Goal: Information Seeking & Learning: Stay updated

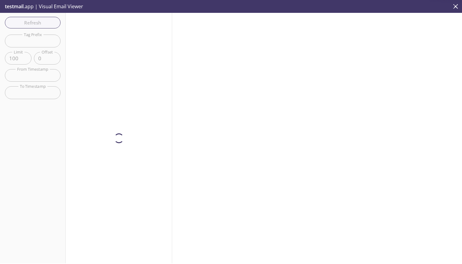
click at [247, 125] on div at bounding box center [317, 138] width 290 height 250
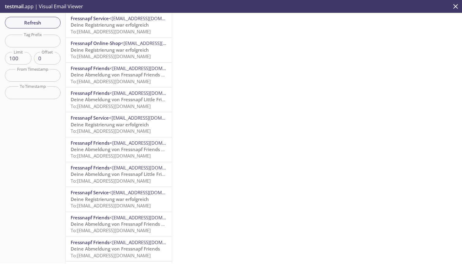
click at [239, 183] on div at bounding box center [317, 138] width 290 height 250
click at [247, 126] on div at bounding box center [317, 138] width 290 height 250
click at [38, 26] on span "Refresh" at bounding box center [33, 23] width 46 height 8
click at [215, 167] on div at bounding box center [317, 138] width 290 height 250
click at [119, 34] on span "To: [EMAIL_ADDRESS][DOMAIN_NAME]" at bounding box center [111, 31] width 80 height 6
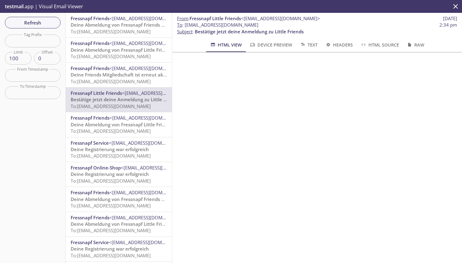
click at [53, 31] on div "Refresh Filters Tag Prefix Tag Prefix Limit 100 Limit Offset 0 Offset From Time…" at bounding box center [33, 138] width 66 height 250
click at [48, 25] on span "Refresh" at bounding box center [33, 23] width 46 height 8
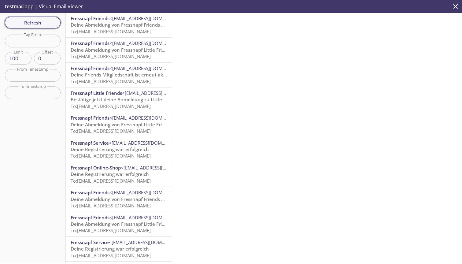
click at [40, 20] on span "Refresh" at bounding box center [33, 23] width 46 height 8
click at [123, 121] on span "<[EMAIL_ADDRESS][DOMAIN_NAME]>" at bounding box center [148, 118] width 79 height 6
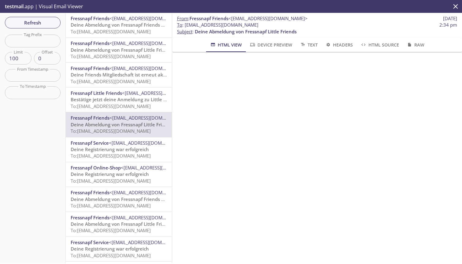
click at [107, 72] on span "Deine Friends Mitgliedschaft ist erneut aktiviert" at bounding box center [124, 75] width 106 height 6
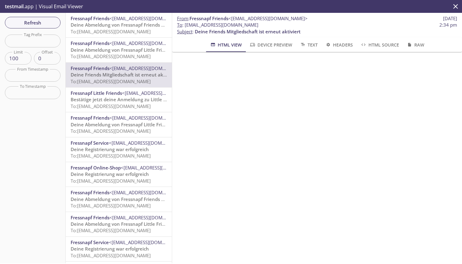
click at [106, 52] on span "Deine Abmeldung von Fressnapf Little Friends" at bounding box center [122, 50] width 102 height 6
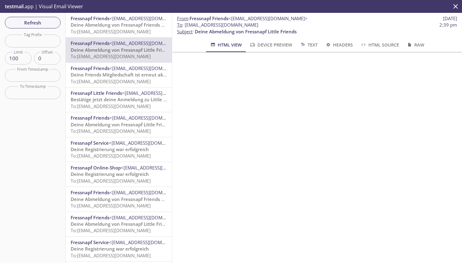
click at [120, 123] on span "Deine Abmeldung von Fressnapf Little Friends" at bounding box center [122, 124] width 102 height 6
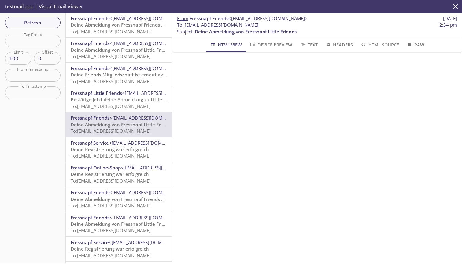
click at [114, 91] on span "Fressnapf Little Friends" at bounding box center [96, 93] width 51 height 6
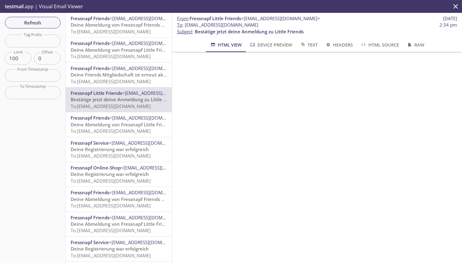
scroll to position [41, 0]
click at [132, 120] on span "<[EMAIL_ADDRESS][DOMAIN_NAME]>" at bounding box center [148, 118] width 79 height 6
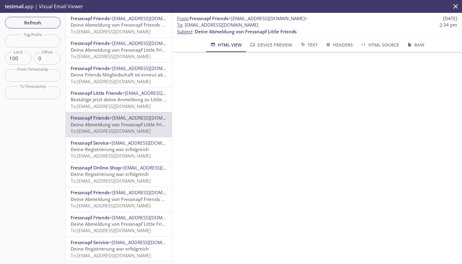
click at [116, 64] on div "Fressnapf Friends <[EMAIL_ADDRESS][DOMAIN_NAME]> Deine Friends Mitgliedschaft i…" at bounding box center [119, 75] width 106 height 24
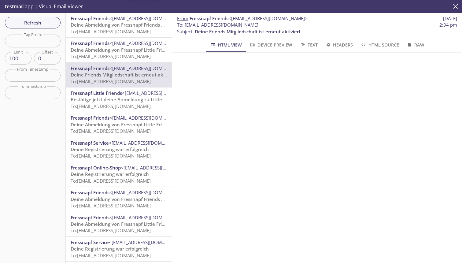
click at [117, 47] on span "Deine Abmeldung von Fressnapf Little Friends" at bounding box center [122, 50] width 102 height 6
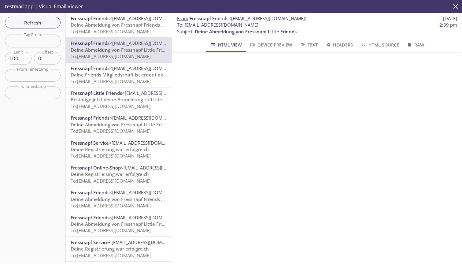
click at [115, 27] on span "Deine Abmeldung von Fressnapf Friends und Little Friends" at bounding box center [135, 25] width 129 height 6
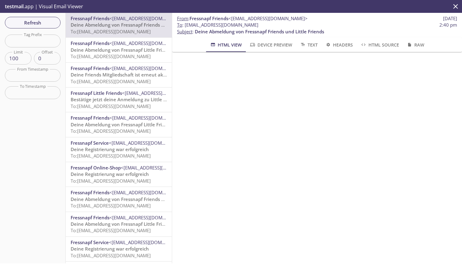
click at [112, 118] on span "<[EMAIL_ADDRESS][DOMAIN_NAME]>" at bounding box center [148, 118] width 79 height 6
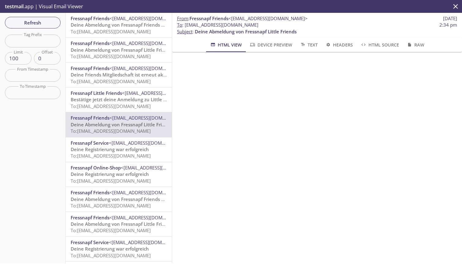
click at [110, 96] on span "Fressnapf Little Friends <[EMAIL_ADDRESS][DOMAIN_NAME]>" at bounding box center [119, 93] width 96 height 6
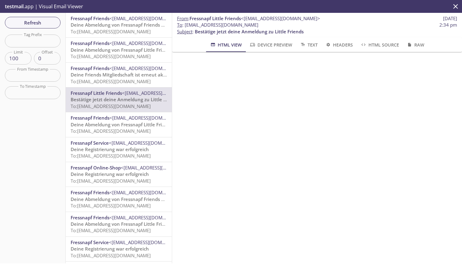
click at [107, 62] on hr "emails" at bounding box center [119, 62] width 106 height 0
click at [107, 72] on span "Deine Friends Mitgliedschaft ist erneut aktiviert" at bounding box center [124, 75] width 106 height 6
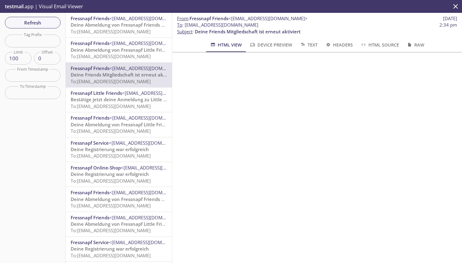
click at [105, 50] on span "Deine Abmeldung von Fressnapf Little Friends" at bounding box center [122, 50] width 102 height 6
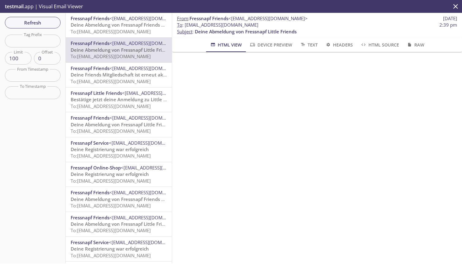
click at [109, 89] on div "Fressnapf Little Friends <[EMAIL_ADDRESS][DOMAIN_NAME]> Bestätige jetzt deine A…" at bounding box center [119, 99] width 106 height 24
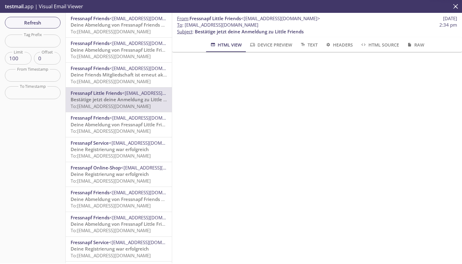
click at [111, 76] on span "Deine Friends Mitgliedschaft ist erneut aktiviert" at bounding box center [124, 75] width 106 height 6
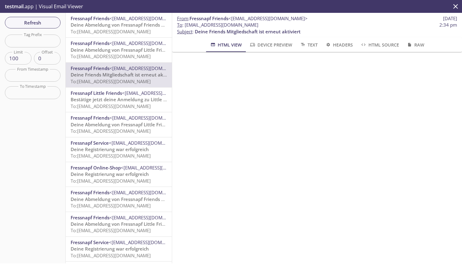
click at [116, 97] on span "Bestätige jetzt deine Anmeldung zu Little Friends" at bounding box center [125, 99] width 109 height 6
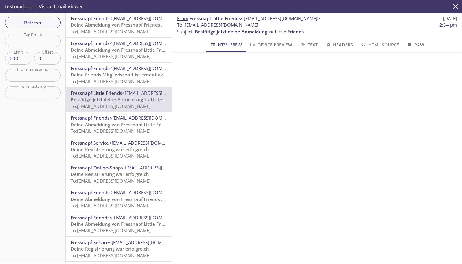
scroll to position [33, 0]
click at [111, 36] on div "Fressnapf Friends <[EMAIL_ADDRESS][DOMAIN_NAME]> Deine Abmeldung von Fressnapf …" at bounding box center [119, 25] width 106 height 24
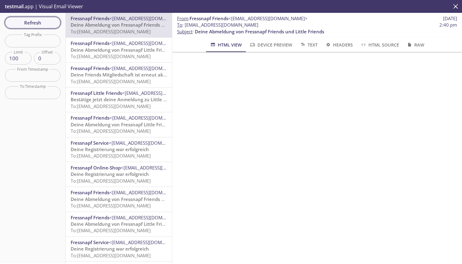
click at [22, 18] on button "Refresh" at bounding box center [33, 23] width 56 height 12
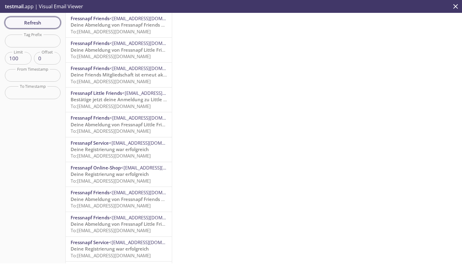
click at [51, 19] on span "Refresh" at bounding box center [33, 23] width 46 height 8
click at [114, 34] on span "To: [EMAIL_ADDRESS][DOMAIN_NAME]" at bounding box center [111, 31] width 80 height 6
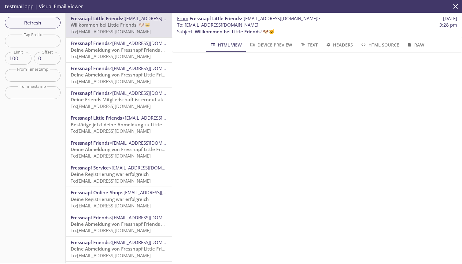
scroll to position [94, 0]
click at [27, 26] on span "Refresh" at bounding box center [33, 23] width 46 height 8
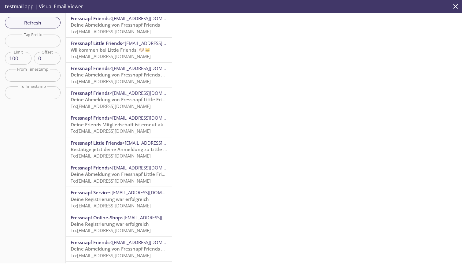
click at [115, 28] on span "To: [EMAIL_ADDRESS][DOMAIN_NAME]" at bounding box center [111, 31] width 80 height 6
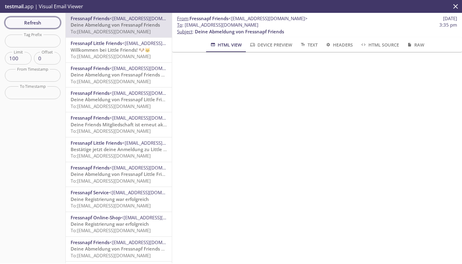
click at [42, 21] on span "Refresh" at bounding box center [33, 23] width 46 height 8
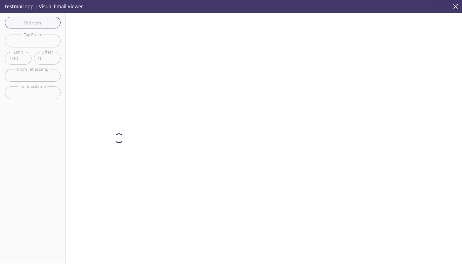
click at [45, 174] on div "Refresh Filters Tag Prefix Tag Prefix Limit 100 Limit Offset 0 Offset From Time…" at bounding box center [33, 138] width 66 height 250
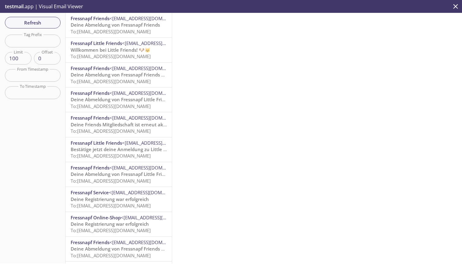
click at [38, 154] on div "Refresh Filters Tag Prefix Tag Prefix Limit 100 Limit Offset 0 Offset From Time…" at bounding box center [33, 138] width 66 height 250
